Goal: Transaction & Acquisition: Purchase product/service

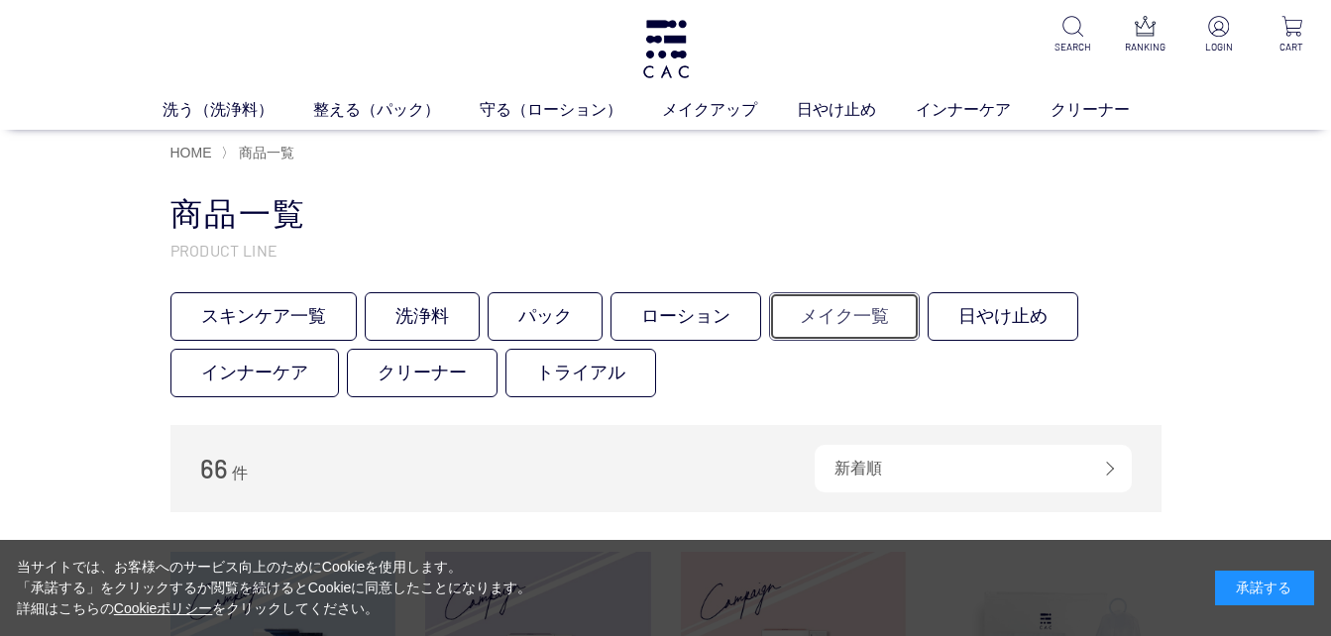
click at [859, 315] on link "メイク一覧" at bounding box center [844, 316] width 151 height 49
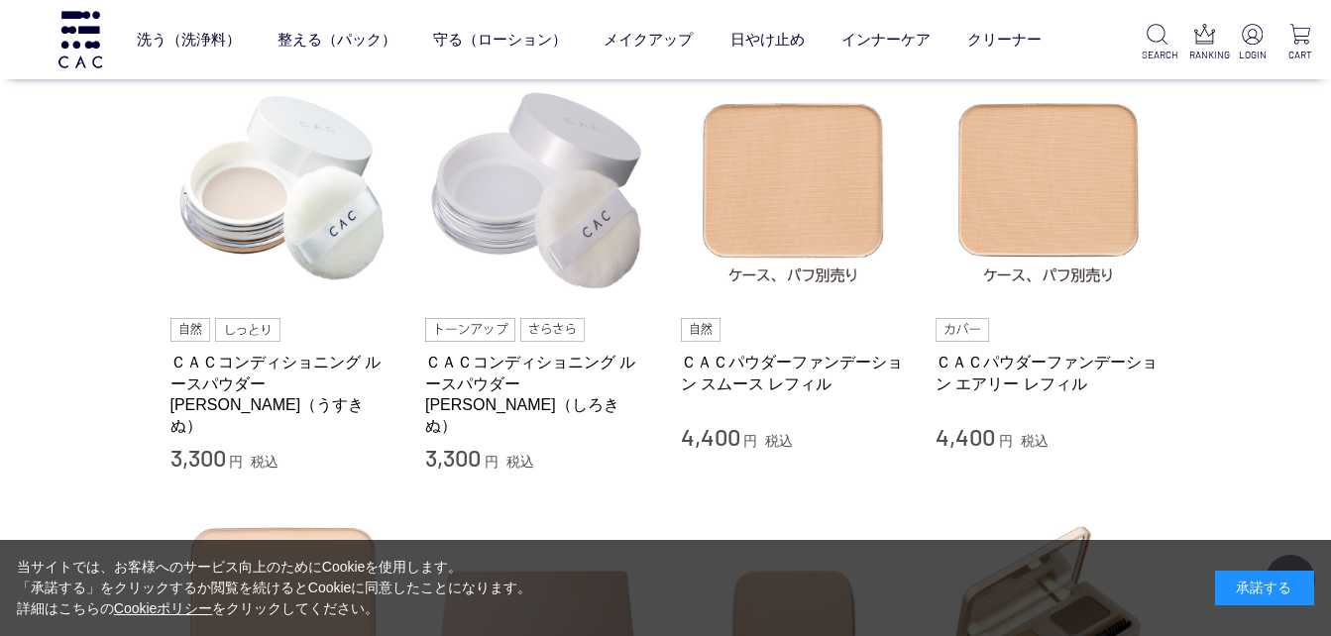
scroll to position [794, 0]
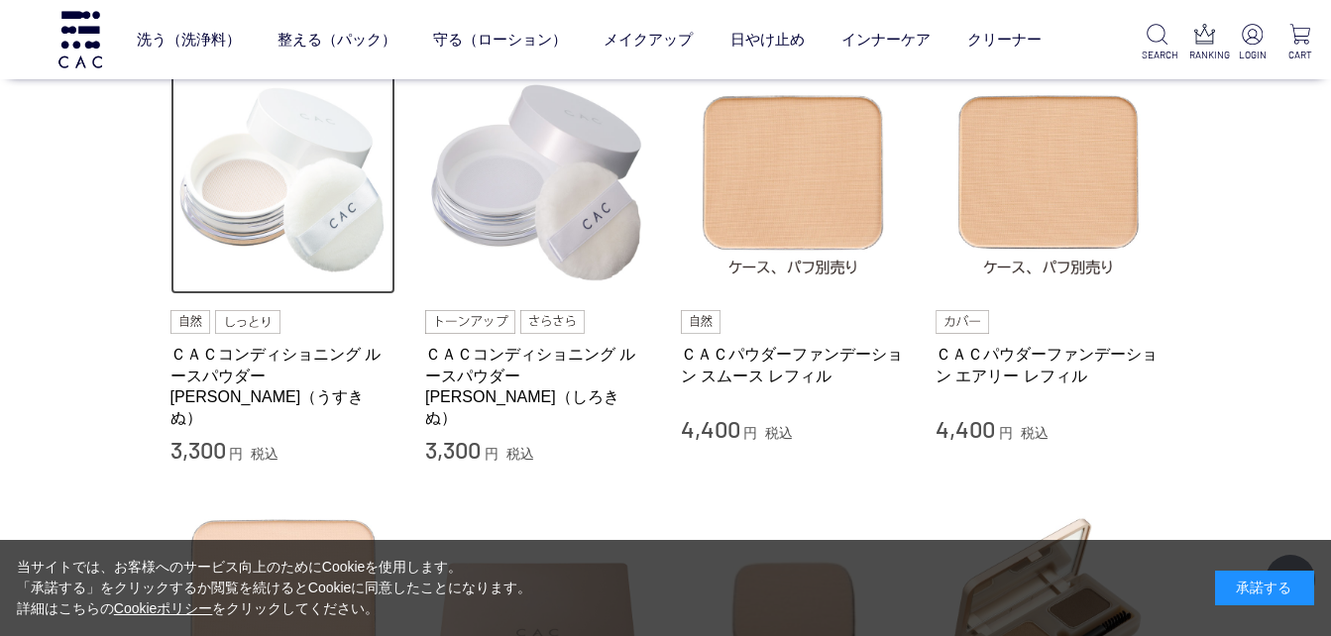
click at [273, 210] on img at bounding box center [283, 182] width 226 height 226
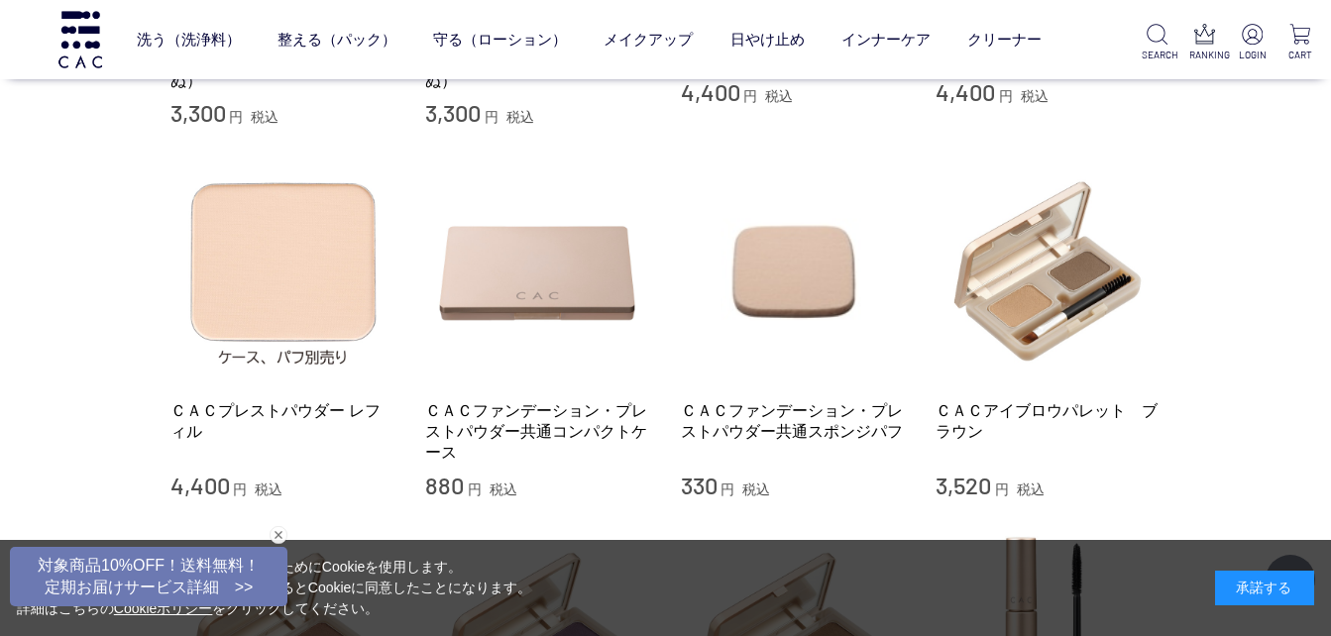
scroll to position [1156, 0]
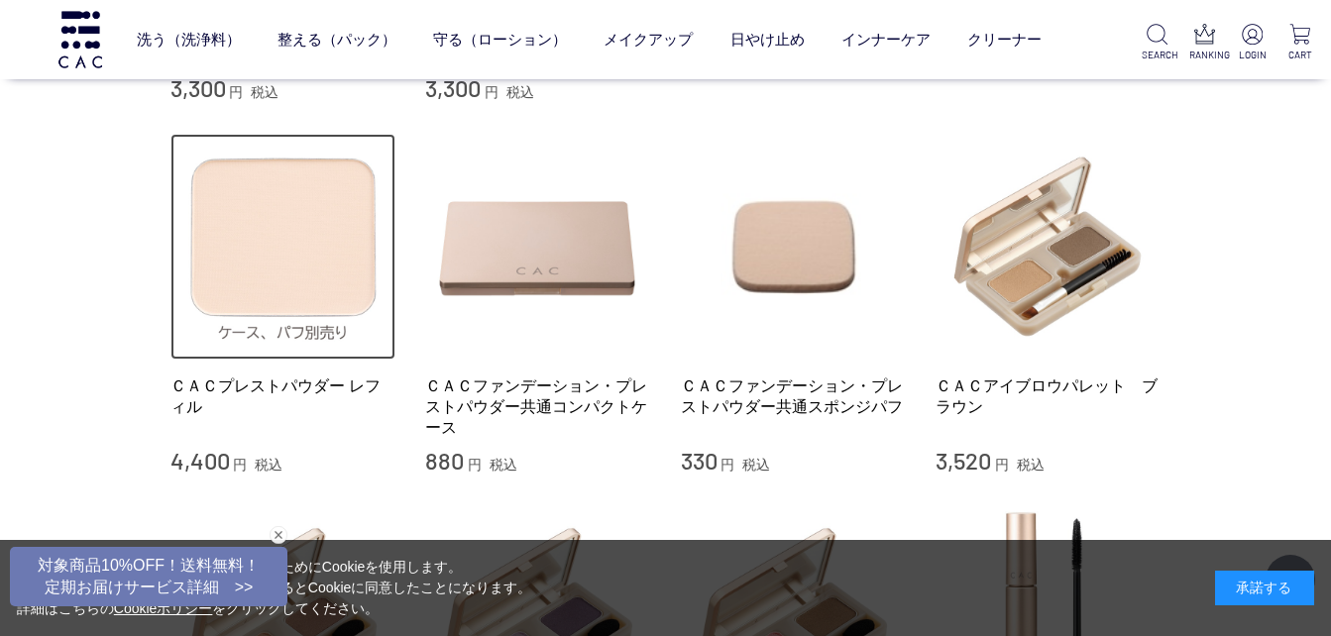
click at [296, 245] on img at bounding box center [283, 247] width 226 height 226
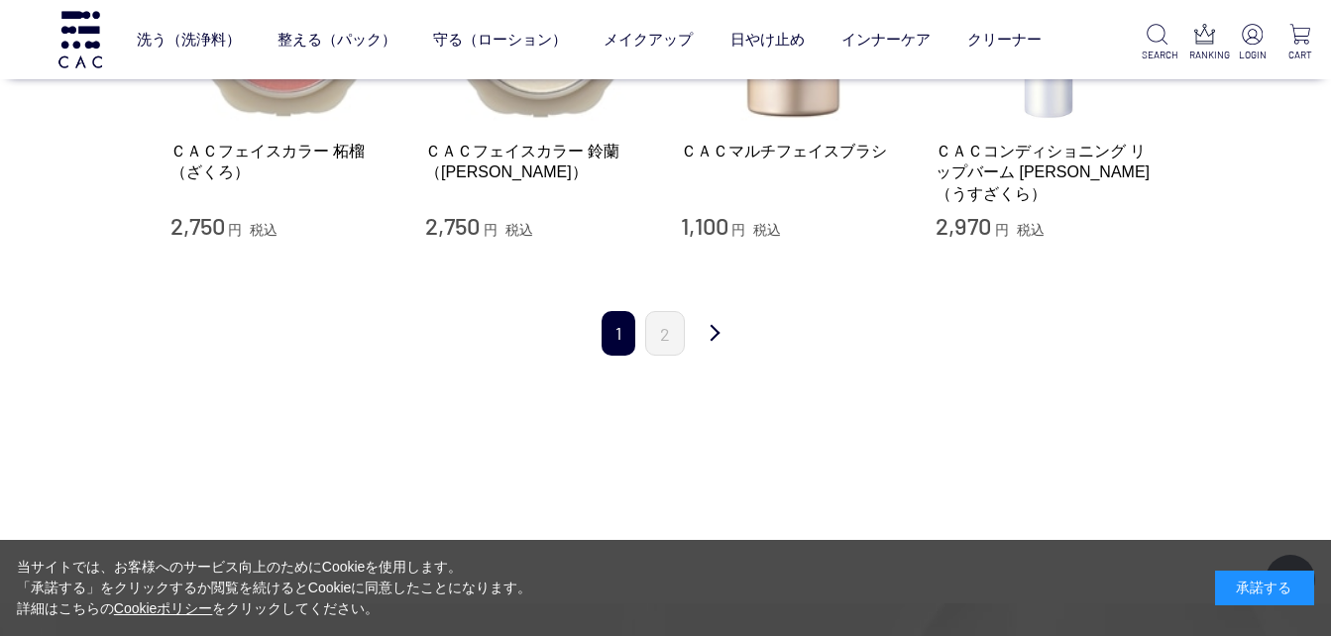
scroll to position [1795, 0]
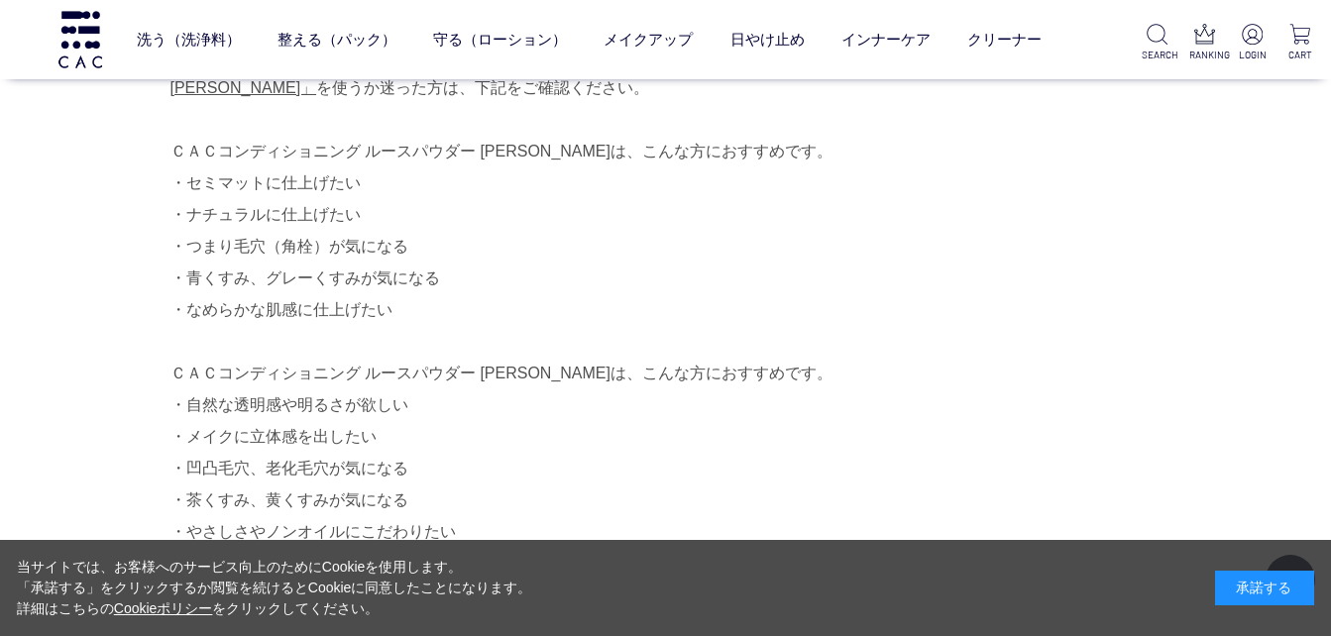
scroll to position [1279, 0]
